Goal: Task Accomplishment & Management: Manage account settings

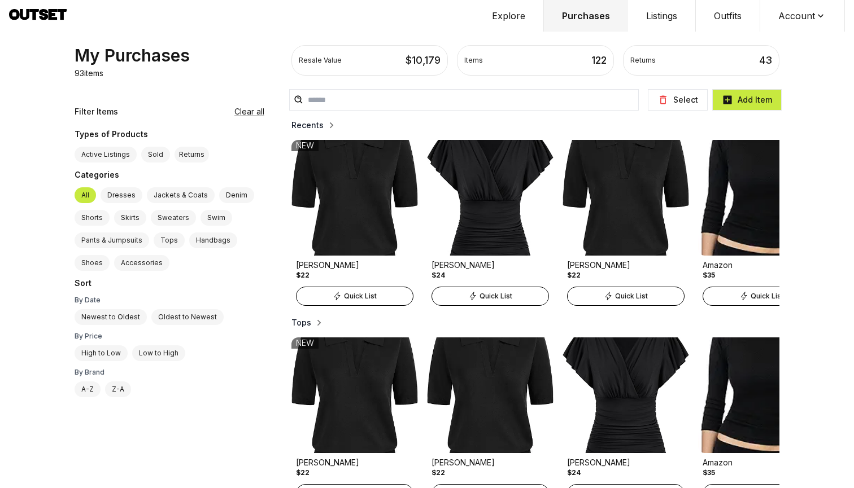
click at [662, 11] on button "Listings" at bounding box center [662, 16] width 68 height 32
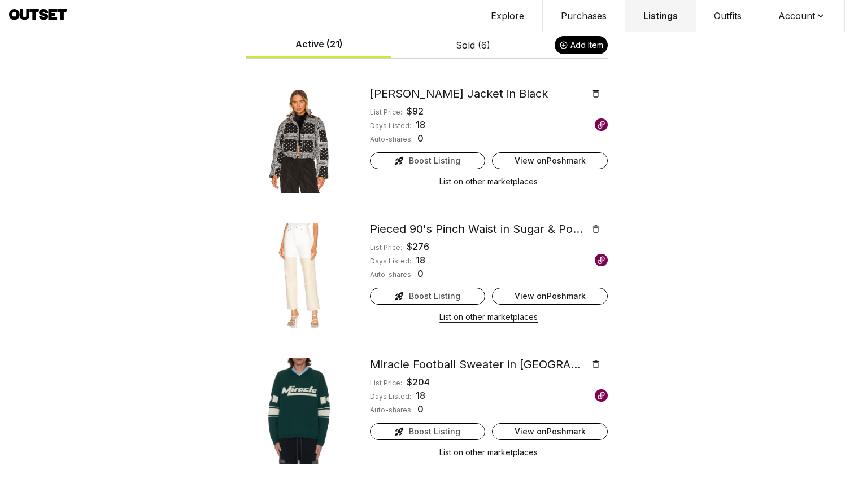
scroll to position [946, 0]
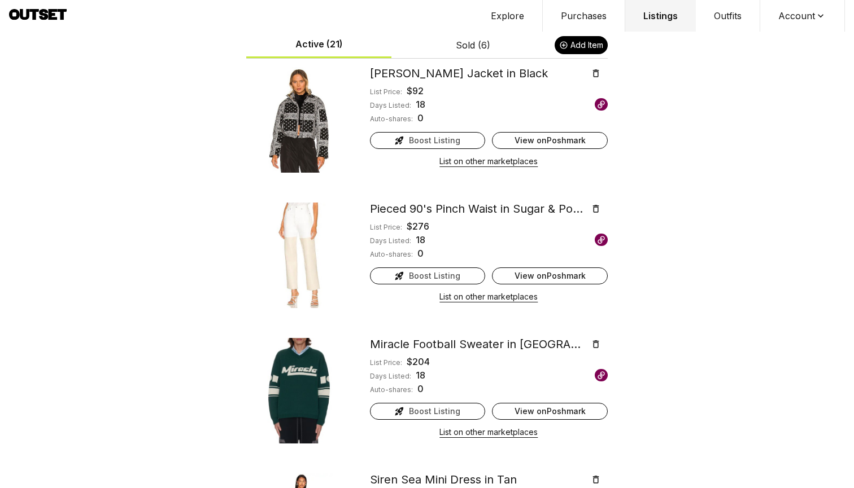
click at [586, 17] on button "Purchases" at bounding box center [584, 16] width 82 height 32
